Goal: Information Seeking & Learning: Compare options

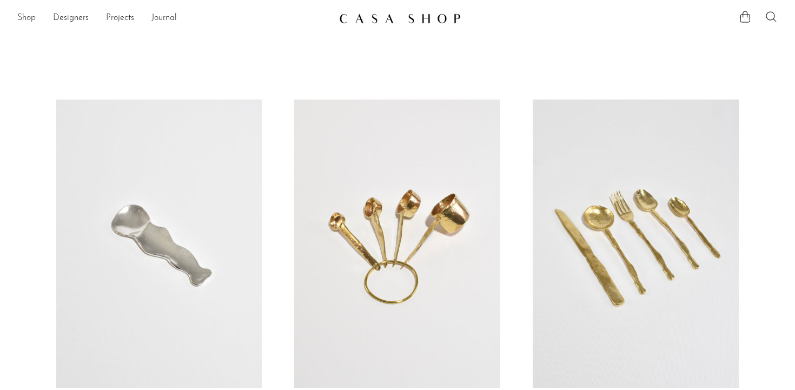
click at [28, 17] on link "Shop" at bounding box center [26, 18] width 18 height 14
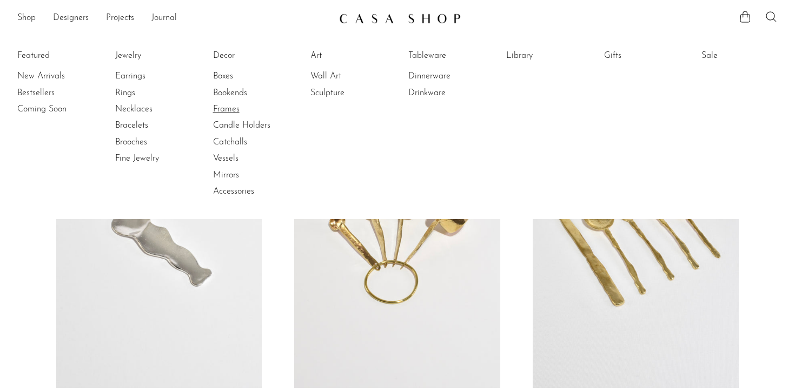
click at [230, 108] on link "Frames" at bounding box center [253, 109] width 81 height 12
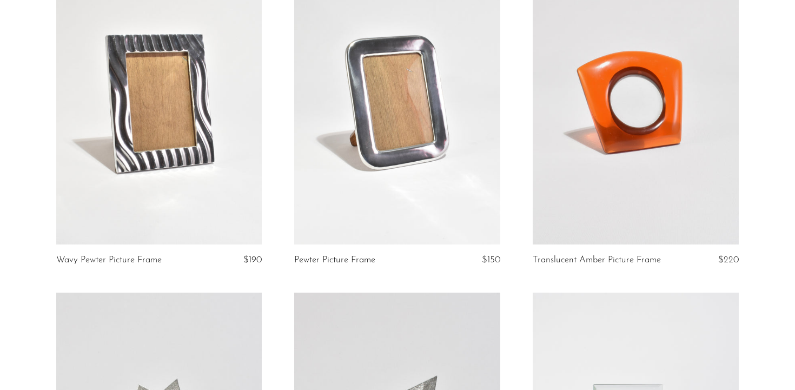
scroll to position [155, 0]
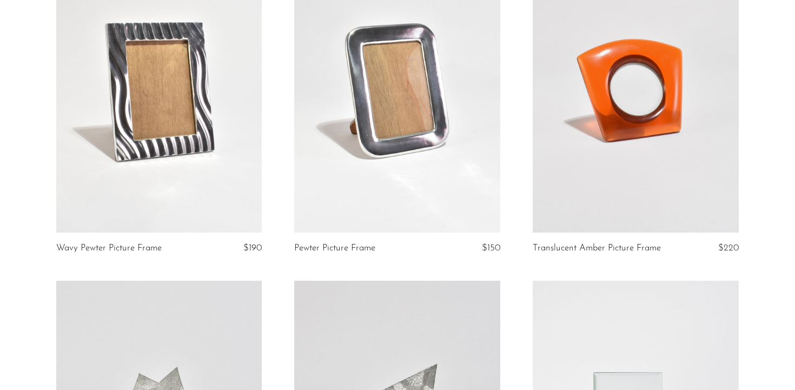
click at [432, 93] on link at bounding box center [397, 88] width 206 height 288
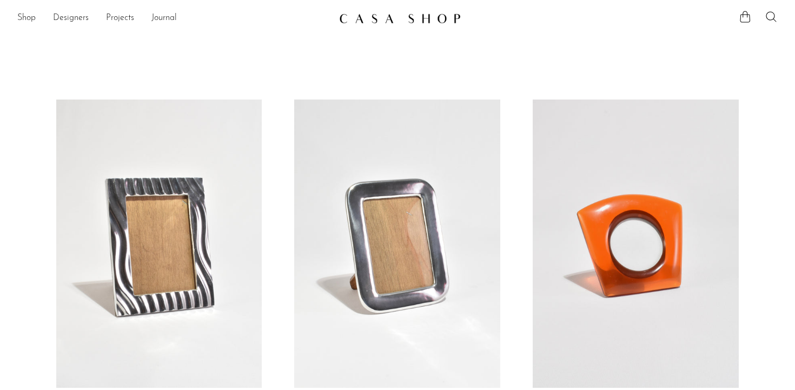
scroll to position [155, 0]
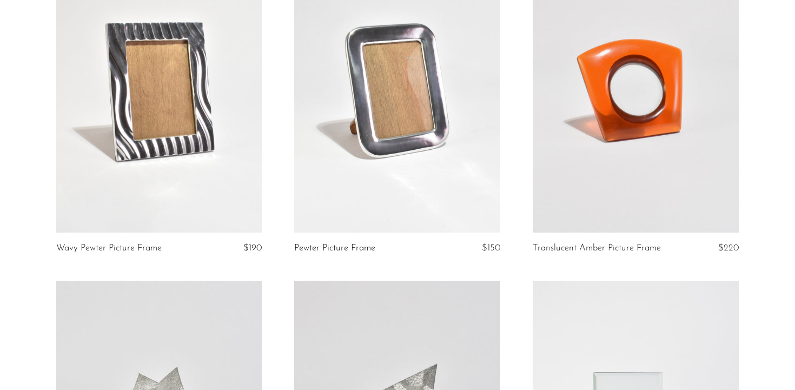
click at [164, 110] on link at bounding box center [159, 88] width 206 height 288
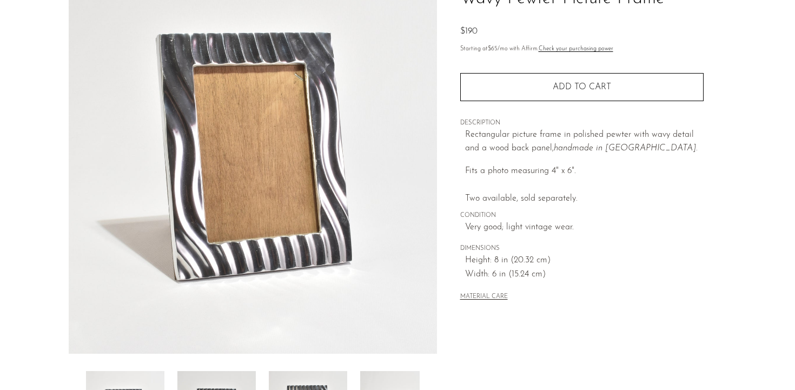
scroll to position [103, 0]
